Goal: Task Accomplishment & Management: Complete application form

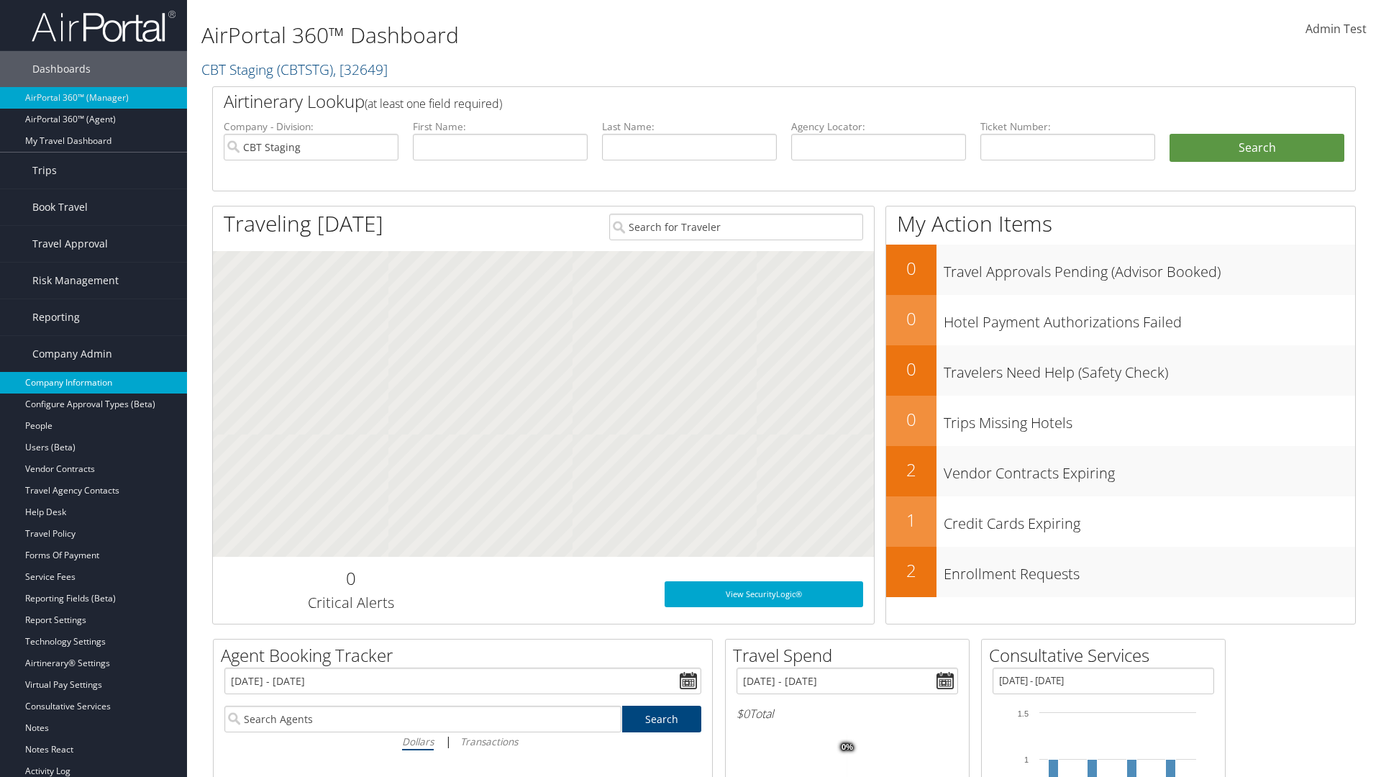
click at [94, 383] on link "Company Information" at bounding box center [93, 383] width 187 height 22
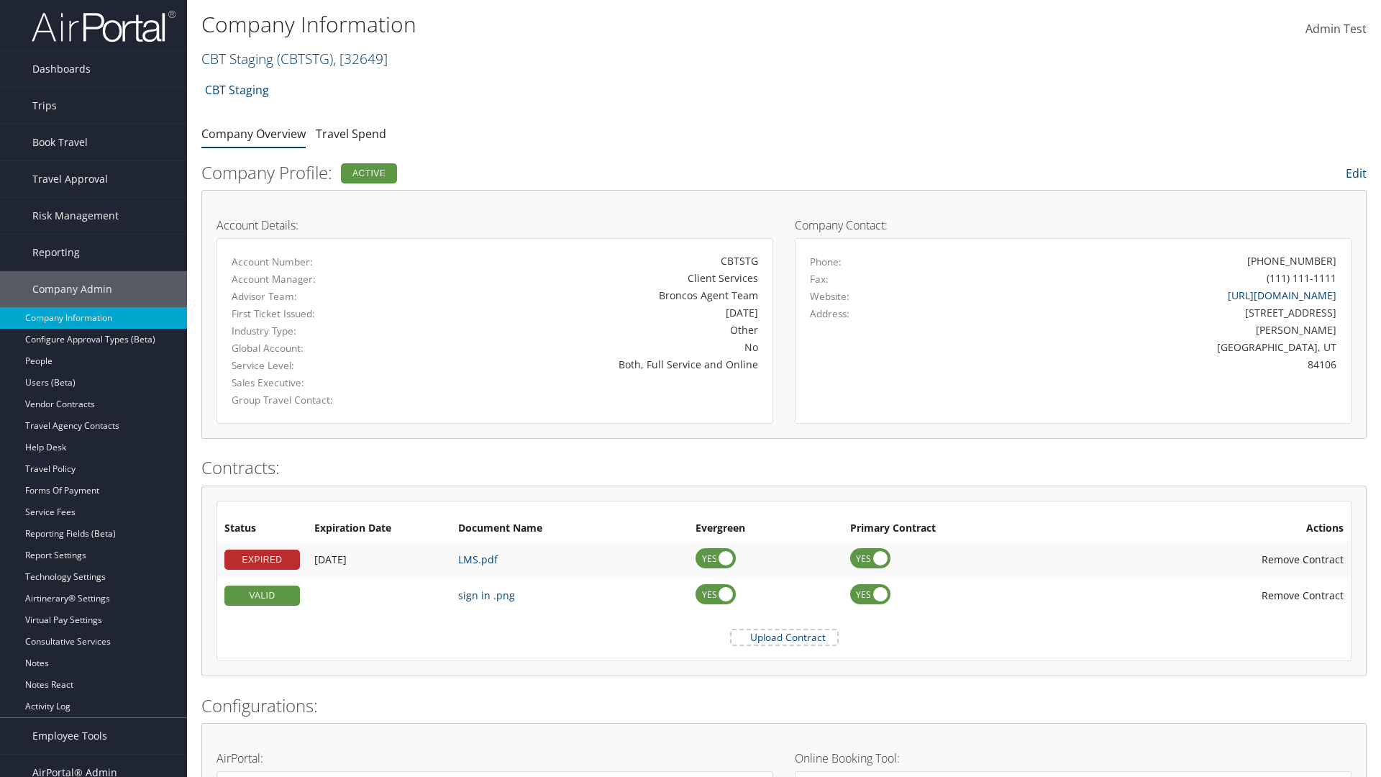
click at [237, 58] on link "CBT Staging ( CBTSTG ) , [ 32649 ]" at bounding box center [294, 58] width 186 height 19
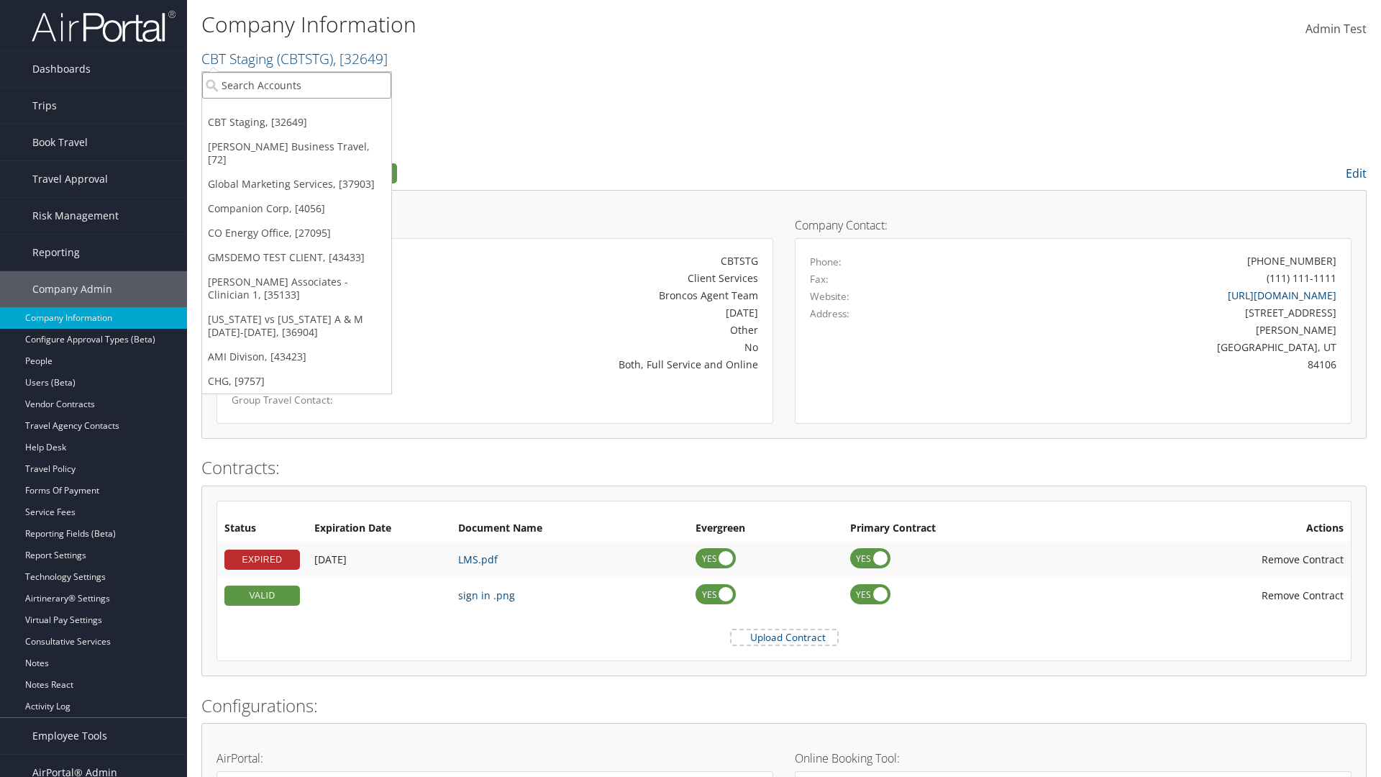
click at [296, 85] on input "search" at bounding box center [296, 85] width 189 height 27
type input "CBTSTG"
click at [296, 112] on div "CBT Staging (CBTSTG), [32649]" at bounding box center [296, 111] width 205 height 13
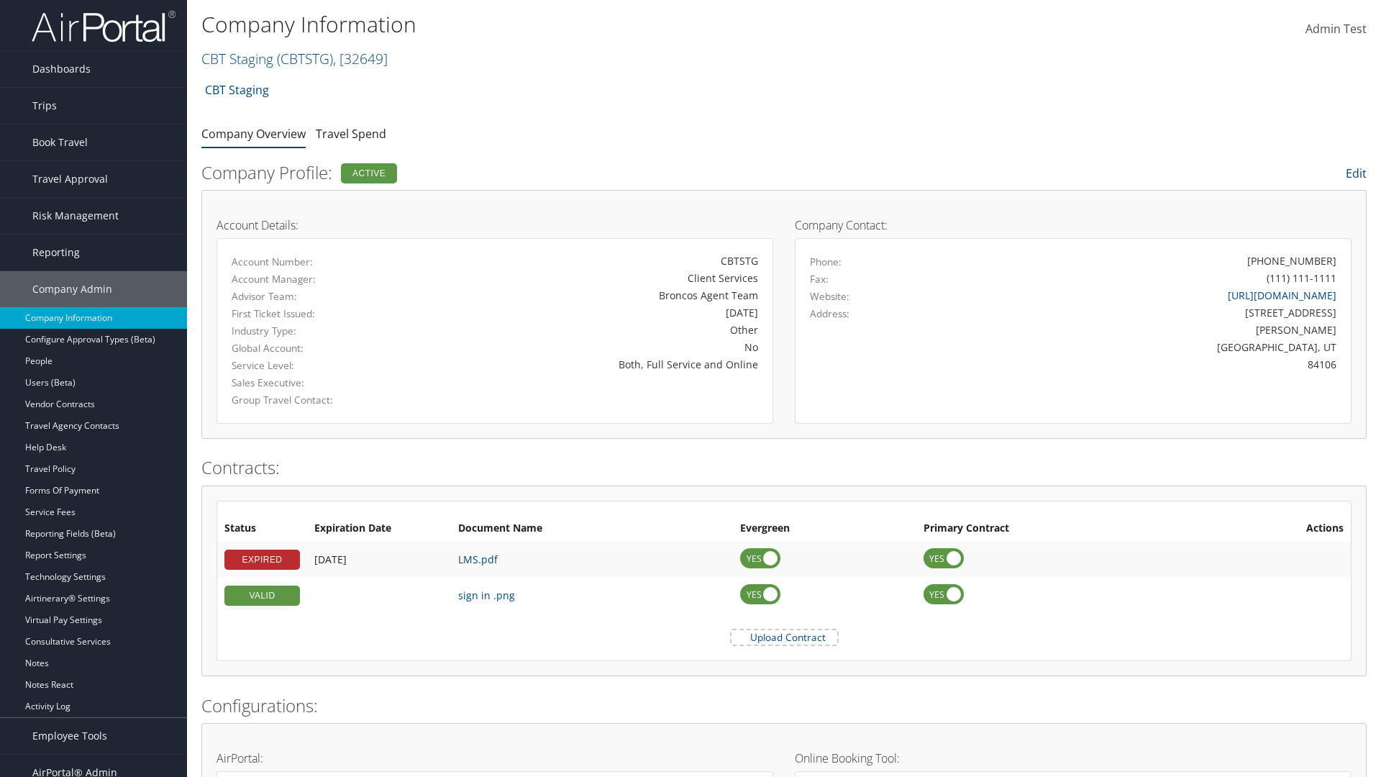
scroll to position [668, 0]
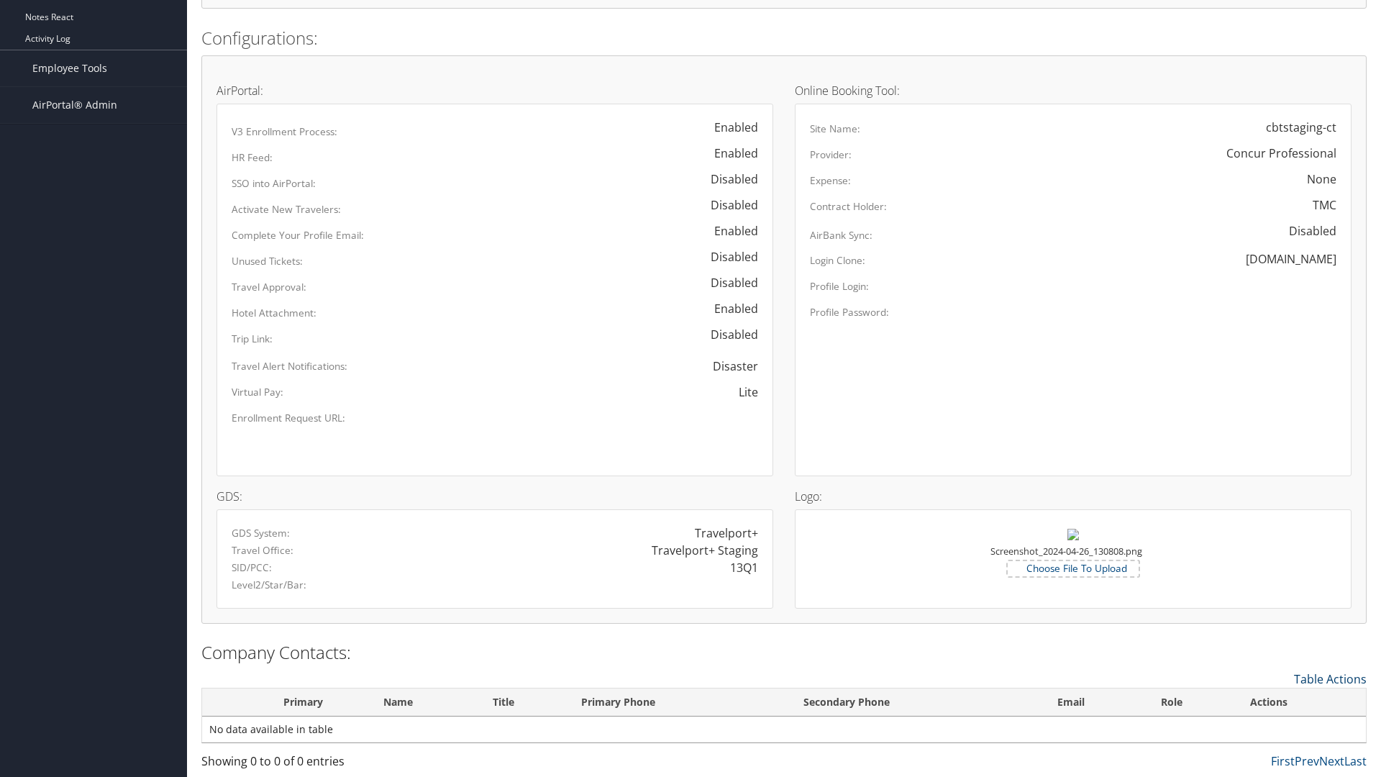
click at [1330, 678] on link "Table Actions" at bounding box center [1330, 679] width 73 height 16
click at [1271, 701] on link "New Contact" at bounding box center [1271, 701] width 189 height 24
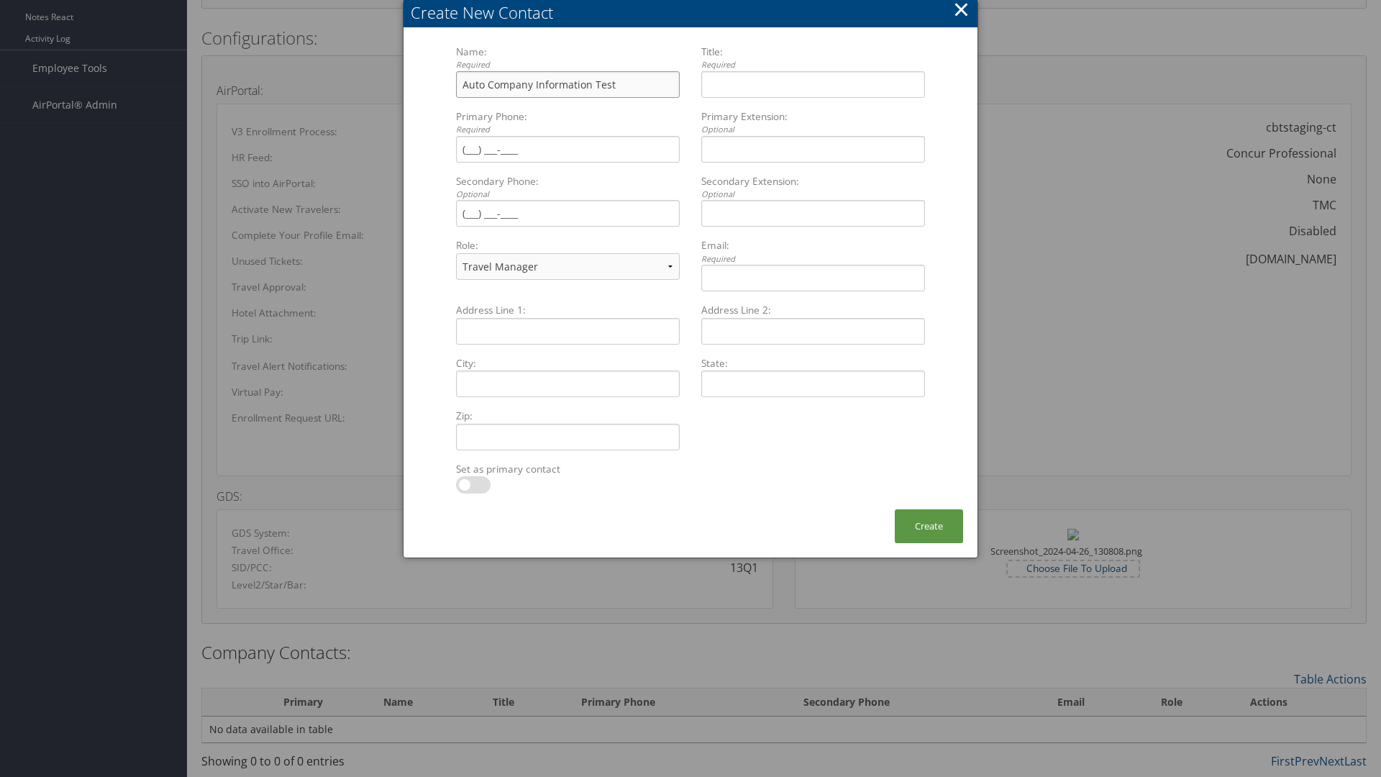
type input "Auto Company Information Test"
type input "Company Information Title"
type input "(801) 534-4900"
